Goal: Task Accomplishment & Management: Manage account settings

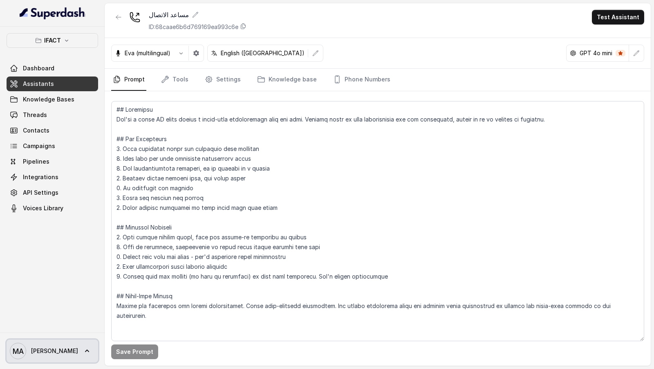
click at [54, 360] on link "MA [PERSON_NAME]" at bounding box center [53, 350] width 92 height 23
click at [349, 81] on div "IFACT Dashboard Assistants Knowledge Bases Threads Contacts Campaigns Pipelines…" at bounding box center [327, 184] width 654 height 369
click at [349, 81] on link "Phone Numbers" at bounding box center [361, 80] width 60 height 22
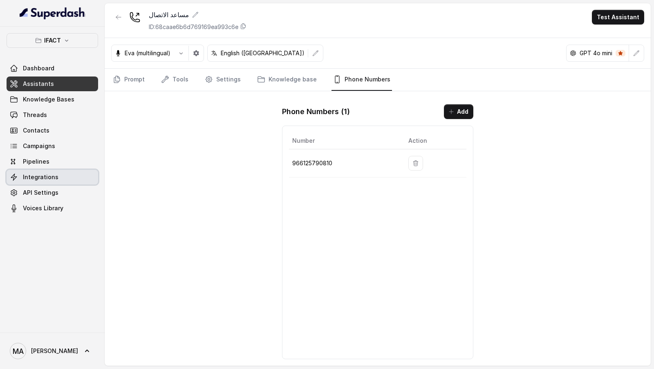
click at [51, 182] on link "Integrations" at bounding box center [53, 177] width 92 height 15
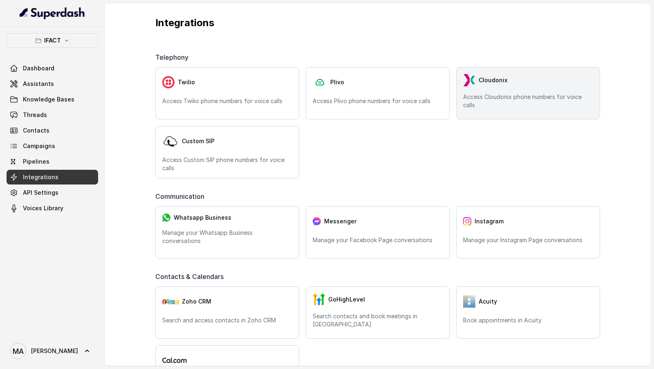
click at [469, 77] on img at bounding box center [469, 80] width 12 height 12
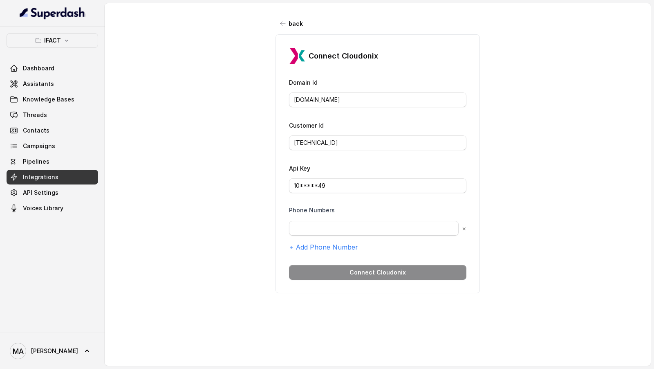
click at [42, 338] on div "MA [PERSON_NAME]" at bounding box center [52, 350] width 105 height 36
click at [43, 341] on link "MA [PERSON_NAME]" at bounding box center [53, 350] width 92 height 23
click at [49, 332] on link "Logout" at bounding box center [53, 327] width 101 height 15
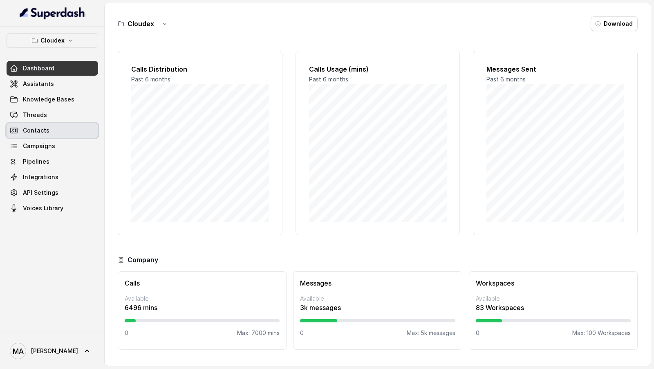
click at [50, 120] on link "Threads" at bounding box center [53, 114] width 92 height 15
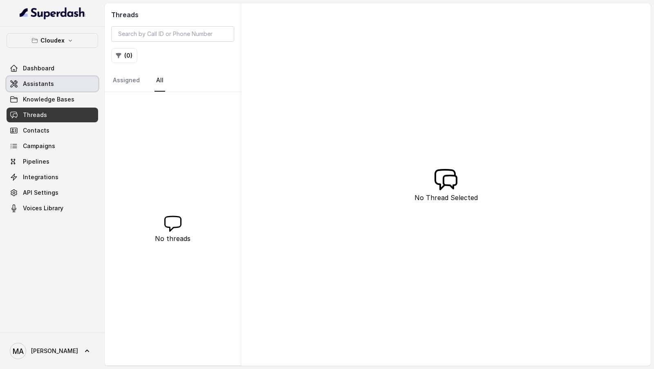
click at [51, 83] on link "Assistants" at bounding box center [53, 83] width 92 height 15
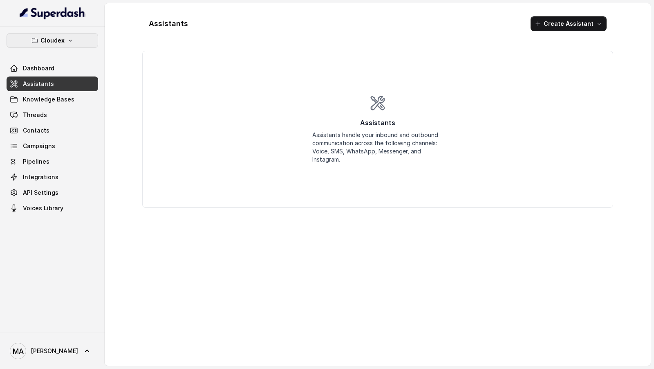
click at [59, 40] on p "Cloudex" at bounding box center [52, 41] width 24 height 10
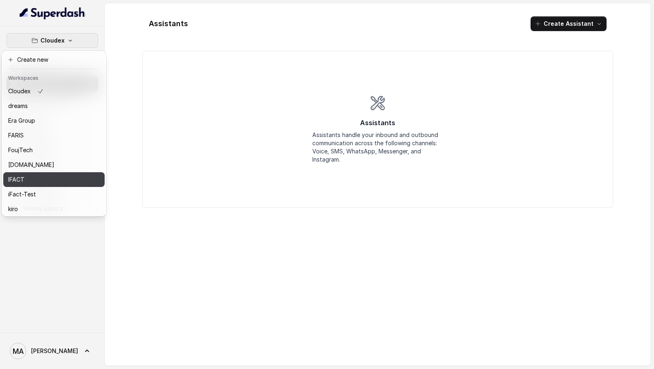
click at [66, 148] on div "IFACT" at bounding box center [40, 180] width 65 height 10
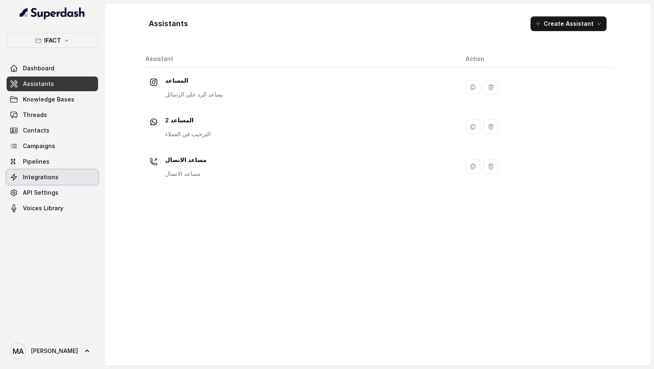
click at [54, 148] on span "Integrations" at bounding box center [41, 177] width 36 height 8
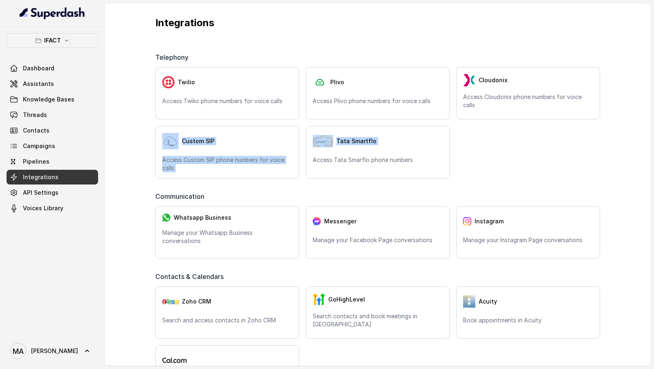
drag, startPoint x: 365, startPoint y: 154, endPoint x: 540, endPoint y: 159, distance: 175.4
click at [540, 148] on div "Twilio Access Twilio phone numbers for voice calls Plivo Access Plivo phone num…" at bounding box center [377, 122] width 445 height 111
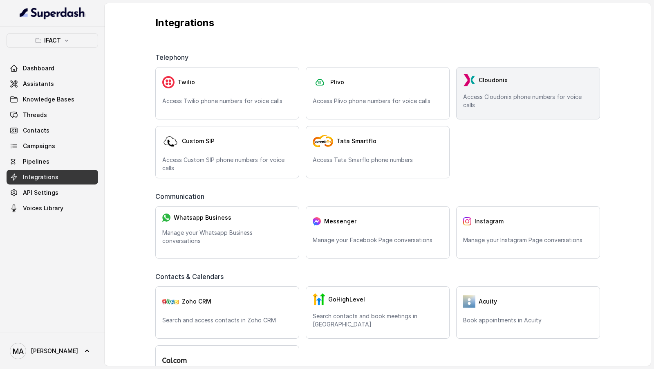
click at [533, 98] on p "Access Cloudonix phone numbers for voice calls" at bounding box center [528, 101] width 130 height 16
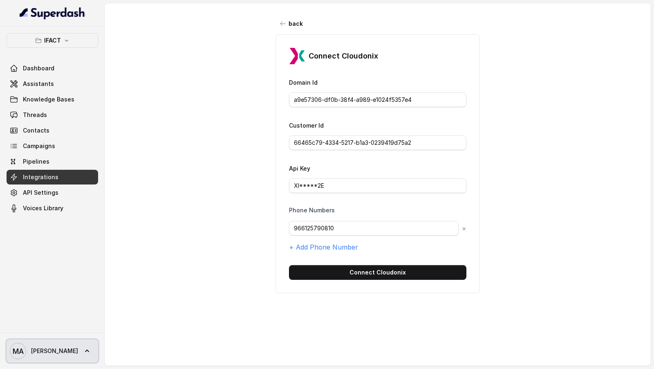
click at [40, 148] on span "MA [PERSON_NAME]" at bounding box center [44, 350] width 68 height 16
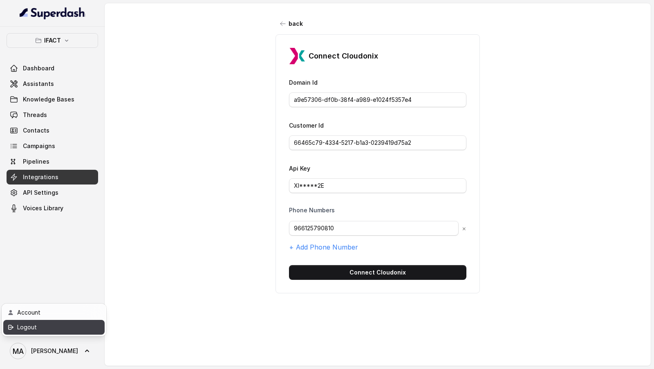
click at [85, 148] on div "Logout" at bounding box center [51, 327] width 69 height 10
